Goal: Task Accomplishment & Management: Use online tool/utility

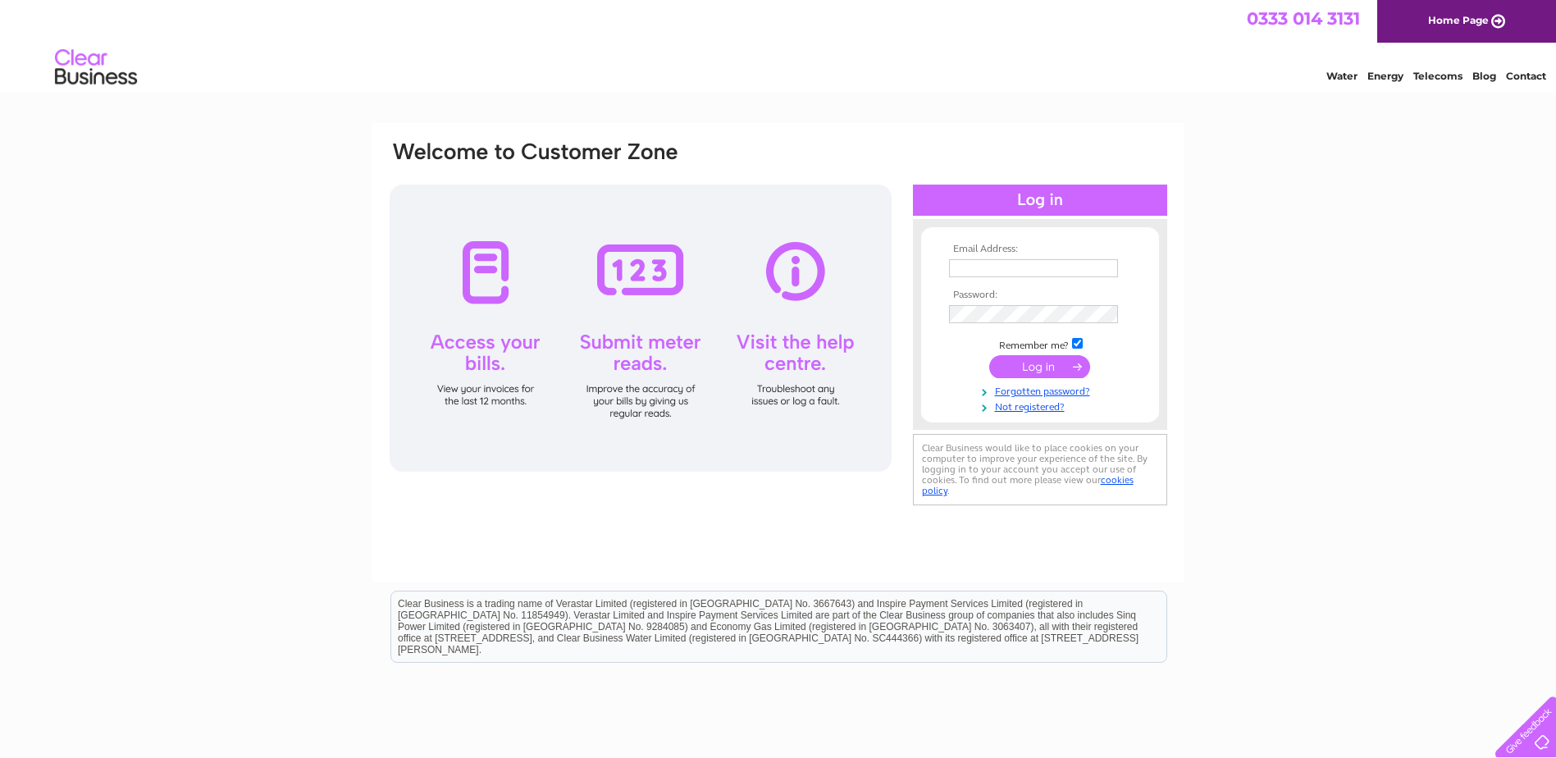
type input "douglas@nicolestateagents.co.uk"
click at [1051, 362] on input "submit" at bounding box center [1039, 366] width 101 height 23
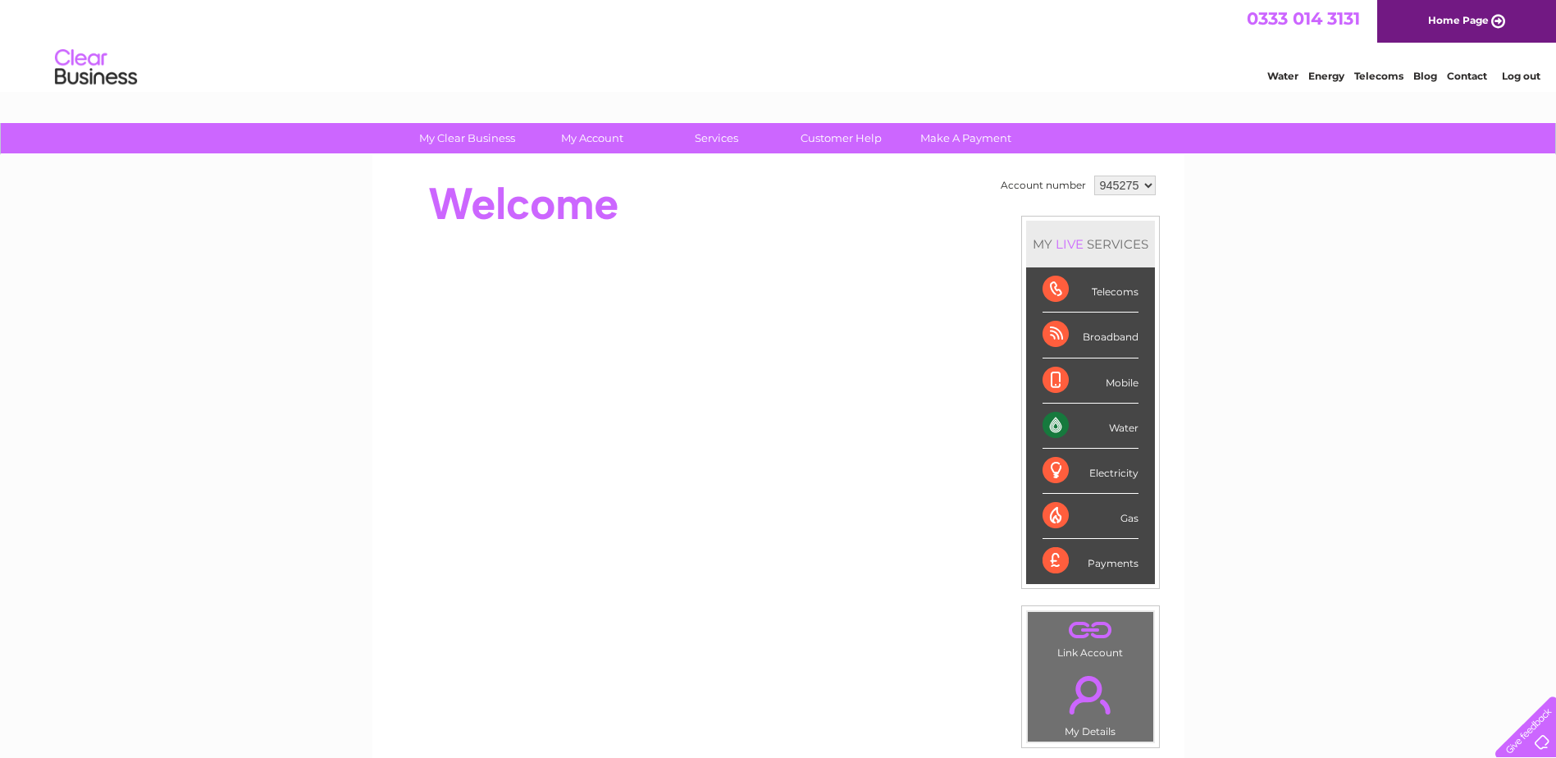
click at [1051, 423] on div "Water" at bounding box center [1090, 426] width 96 height 45
click at [1121, 185] on select "945275" at bounding box center [1125, 186] width 62 height 20
click at [1094, 176] on select "945275" at bounding box center [1125, 186] width 62 height 20
click at [1130, 183] on select "945275" at bounding box center [1125, 186] width 62 height 20
click at [1222, 235] on div "My Clear Business Login Details My Details My Preferences Link Account My Accou…" at bounding box center [778, 584] width 1556 height 922
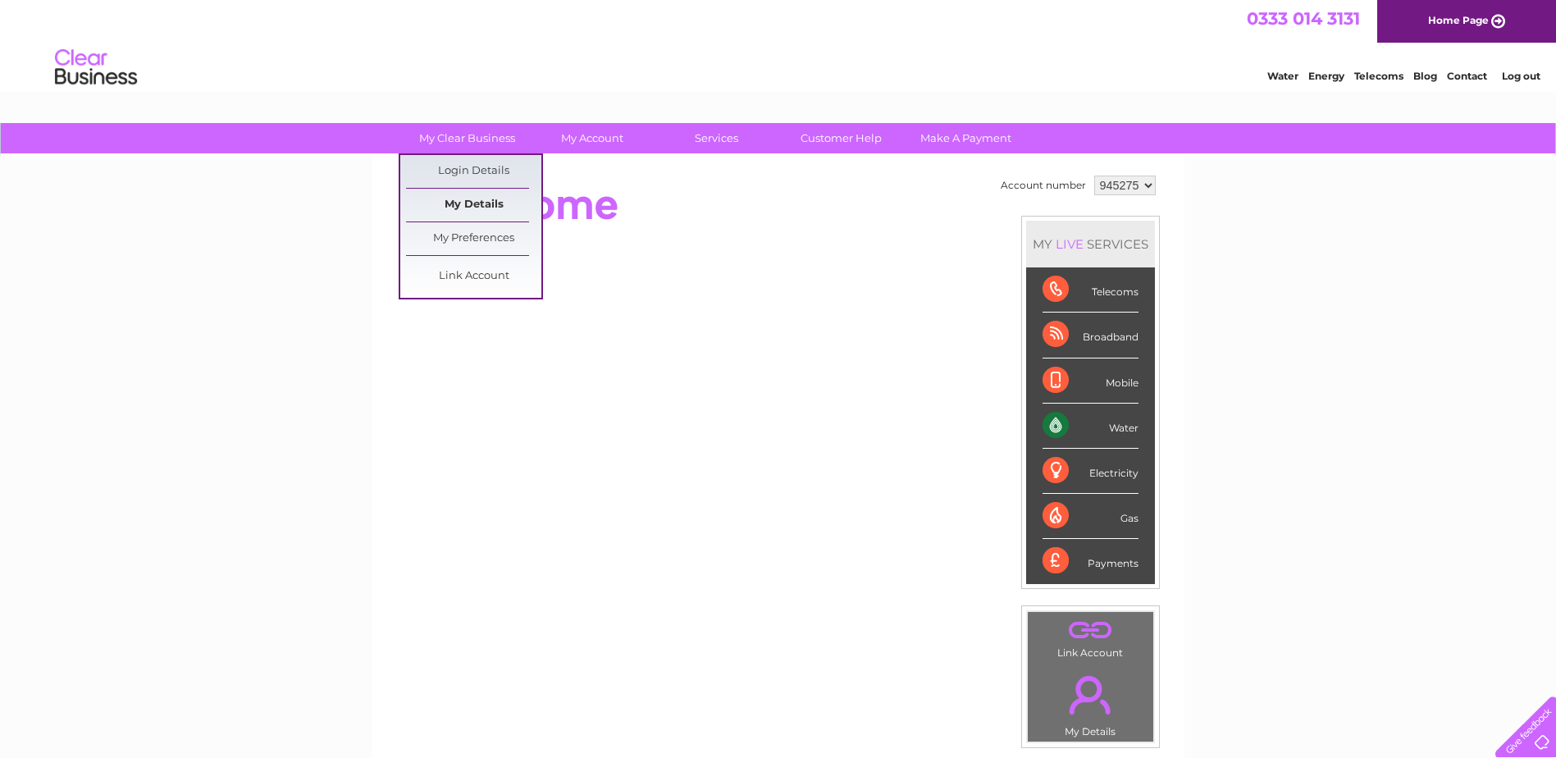
click at [489, 201] on link "My Details" at bounding box center [473, 205] width 135 height 33
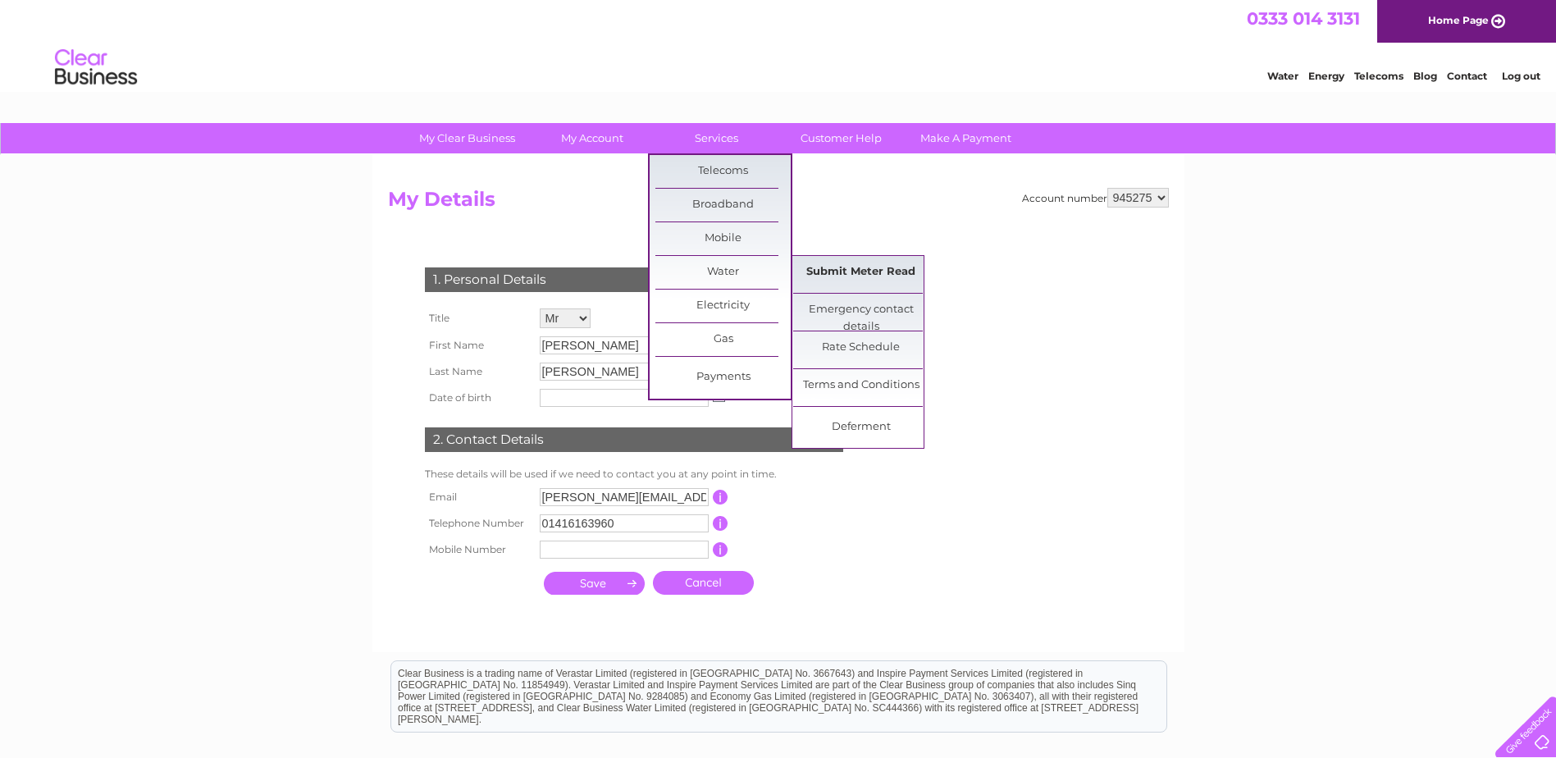
click at [856, 271] on link "Submit Meter Read" at bounding box center [860, 272] width 135 height 33
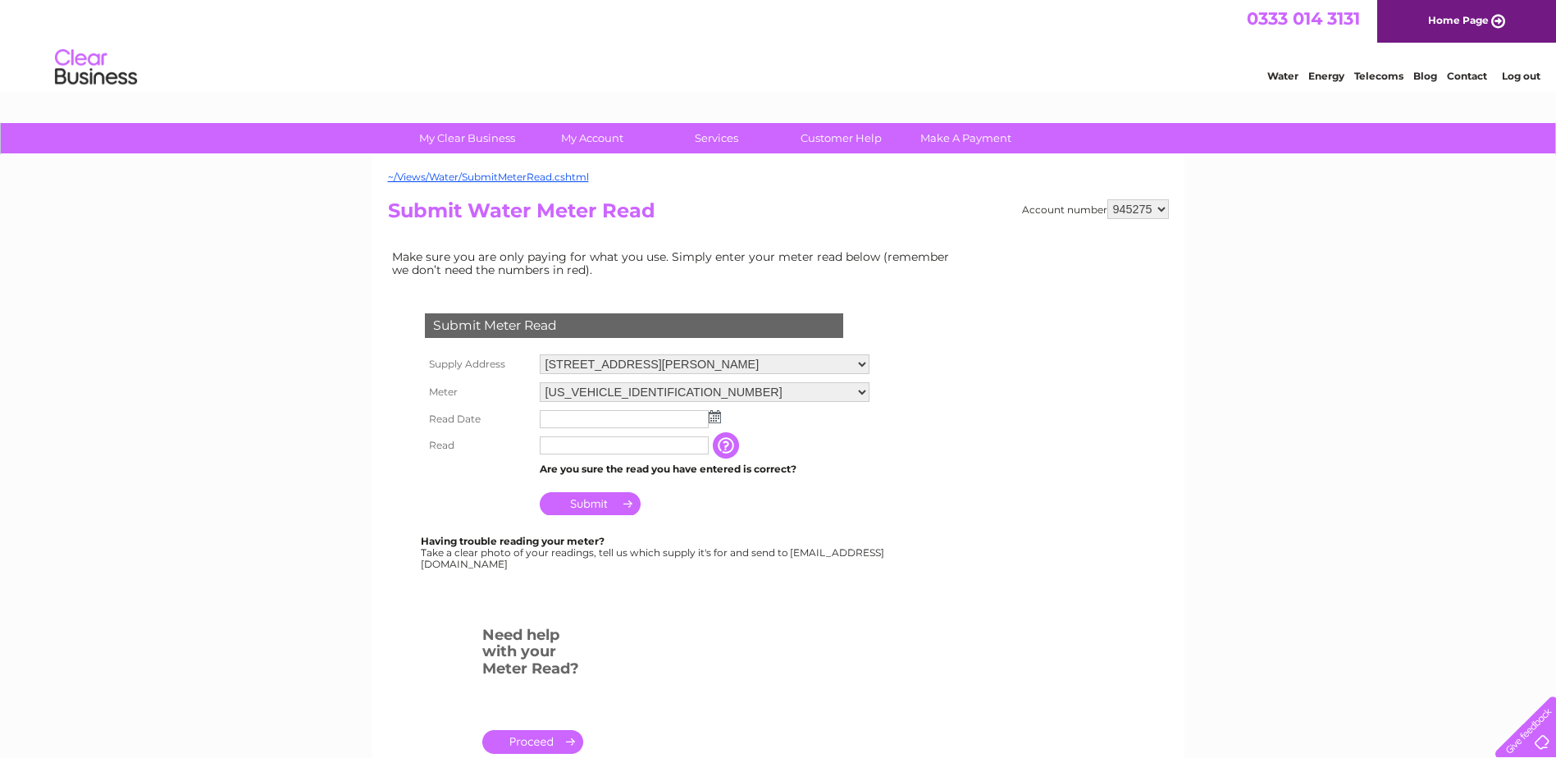
click at [716, 422] on img at bounding box center [715, 416] width 12 height 13
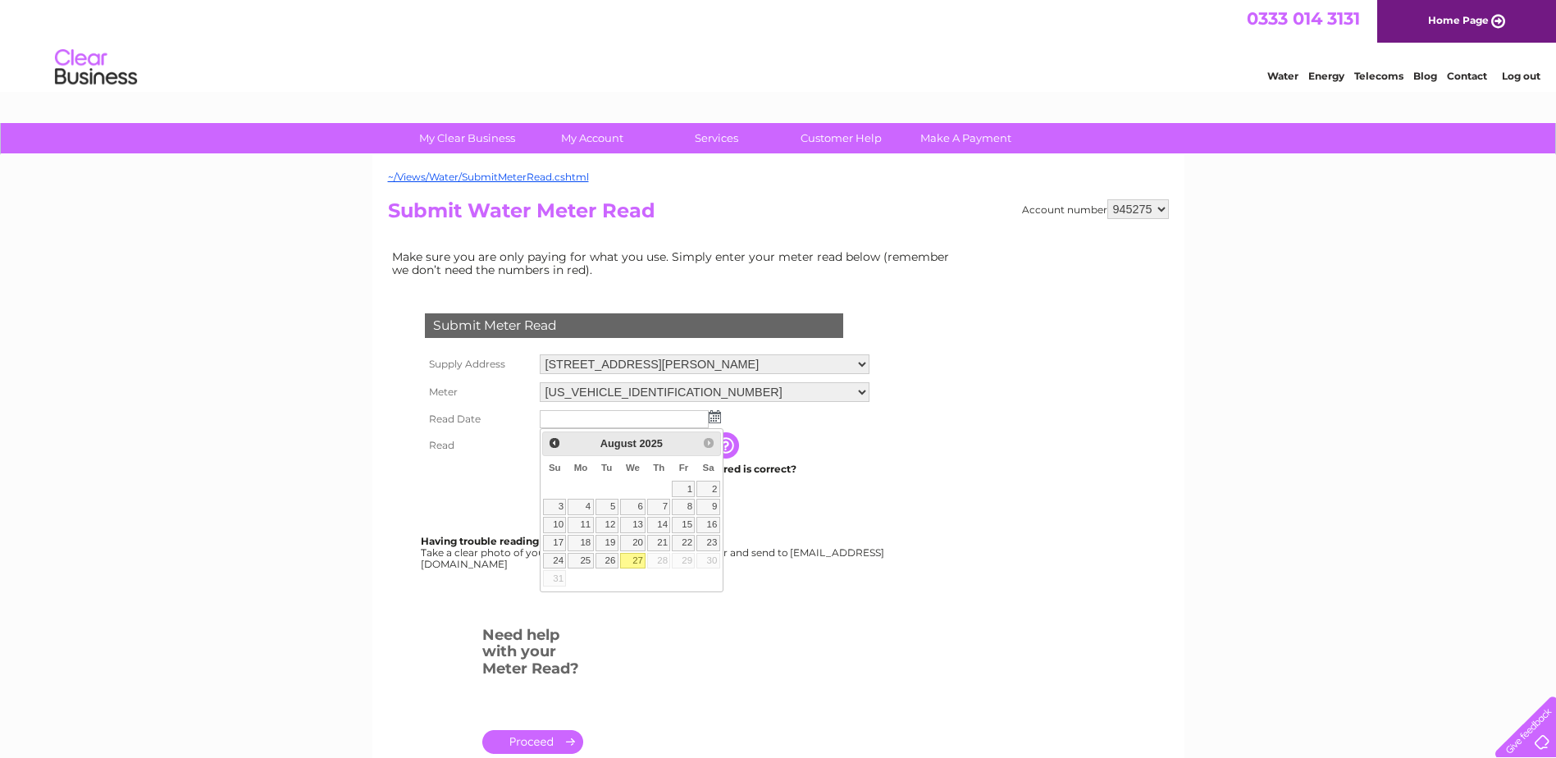
click at [638, 560] on link "27" at bounding box center [633, 561] width 26 height 16
type input "2025/08/27"
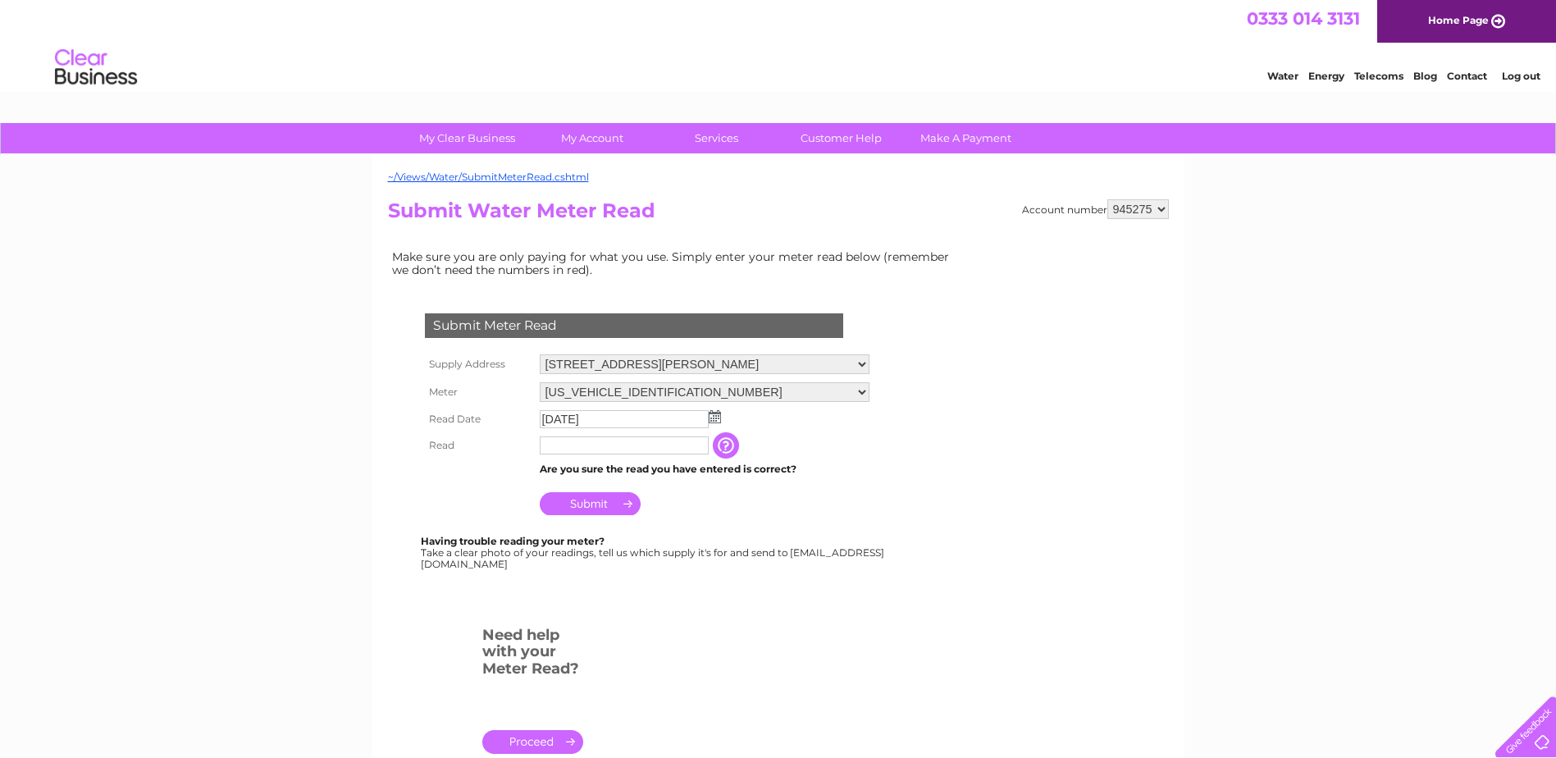
click at [594, 448] on input "text" at bounding box center [624, 445] width 169 height 18
type input "00055"
click at [909, 477] on form "Submit Meter Read Supply Address 1, Helena Place, Helena Place Busby Road, Clar…" at bounding box center [675, 541] width 574 height 522
click at [731, 450] on input "button" at bounding box center [728, 445] width 30 height 26
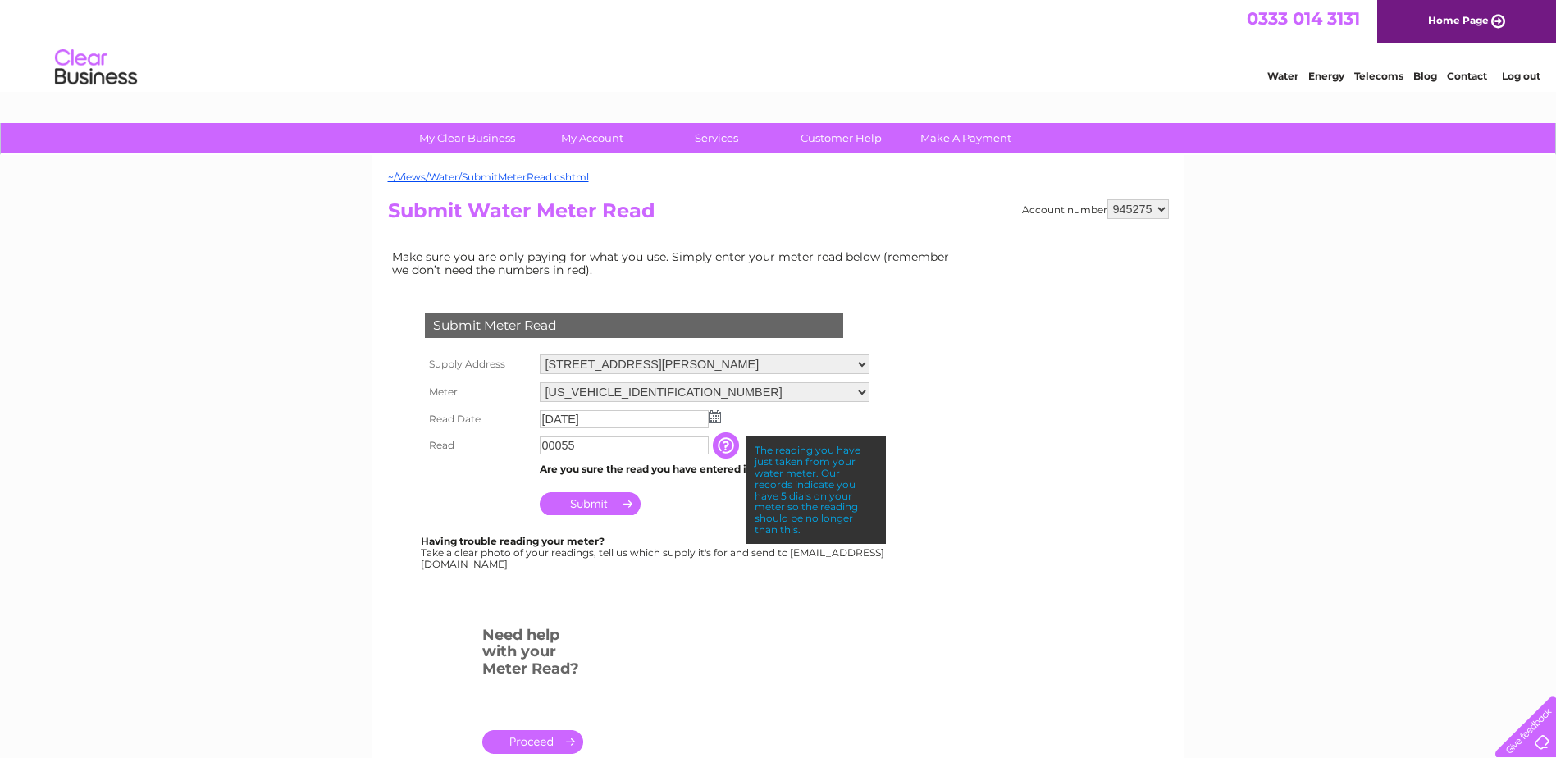
click at [602, 508] on input "Submit" at bounding box center [590, 503] width 101 height 23
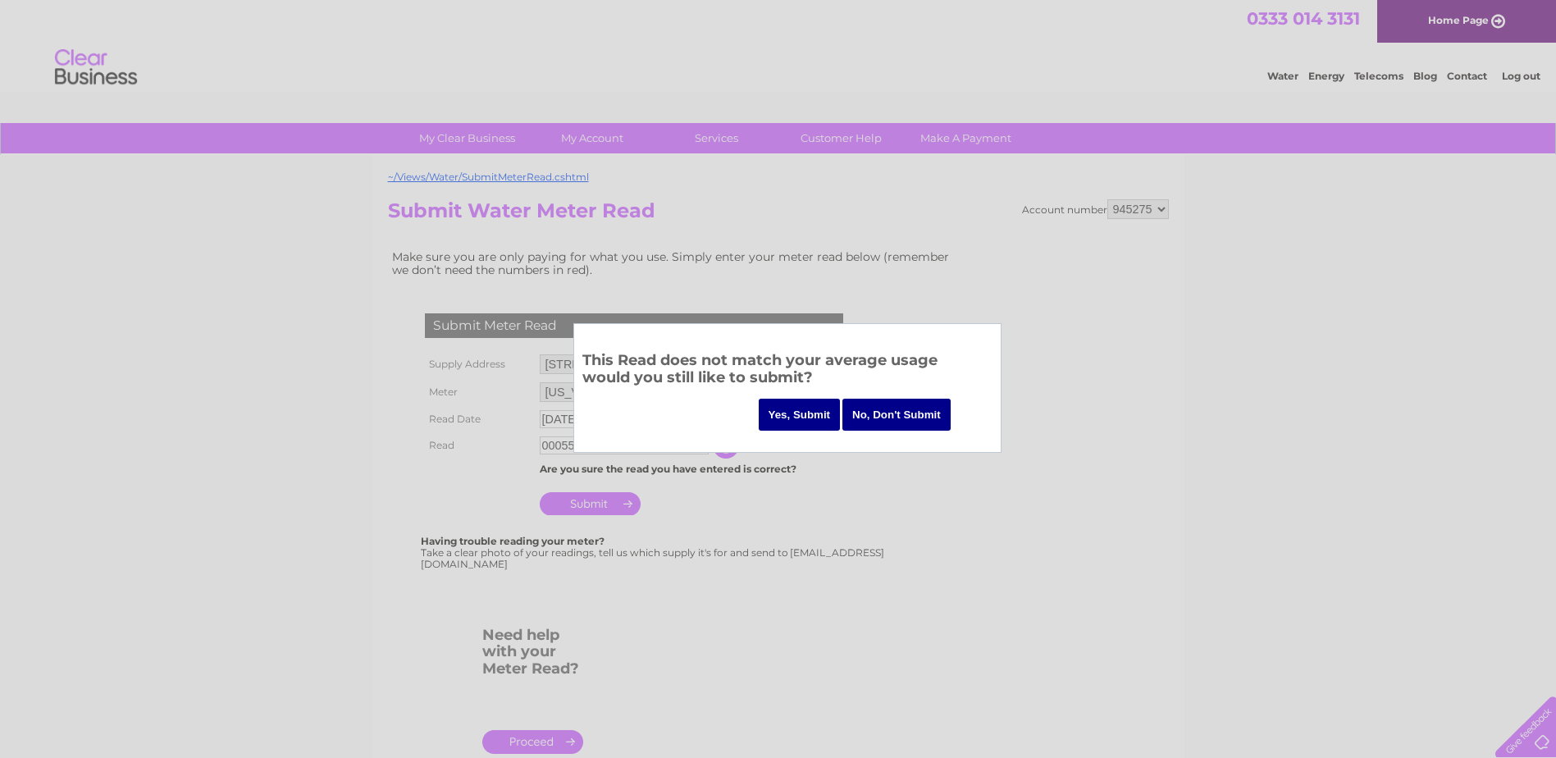
click at [800, 414] on input "Yes, Submit" at bounding box center [800, 415] width 82 height 32
